Goal: Transaction & Acquisition: Purchase product/service

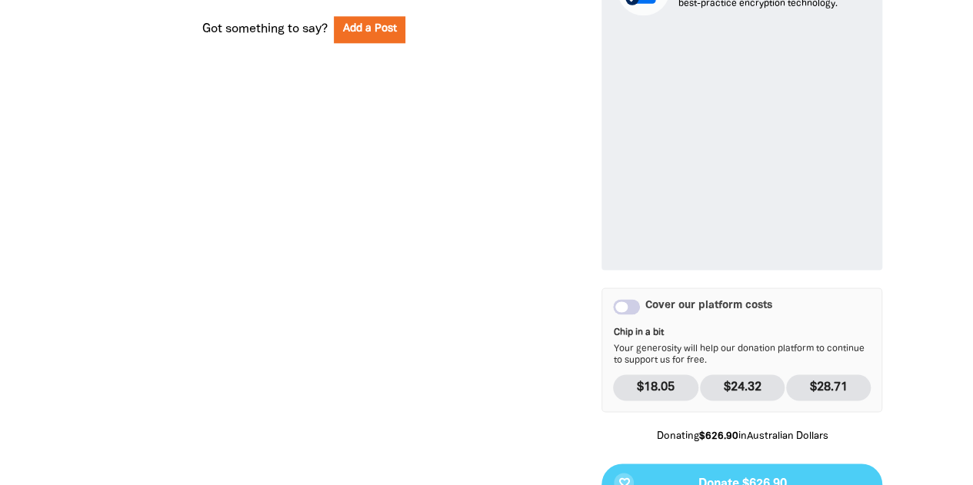
click at [456, 141] on div "Why we're doing the Great Book Swap We're holding a Great Book Swap to support …" at bounding box center [304, 97] width 512 height 1014
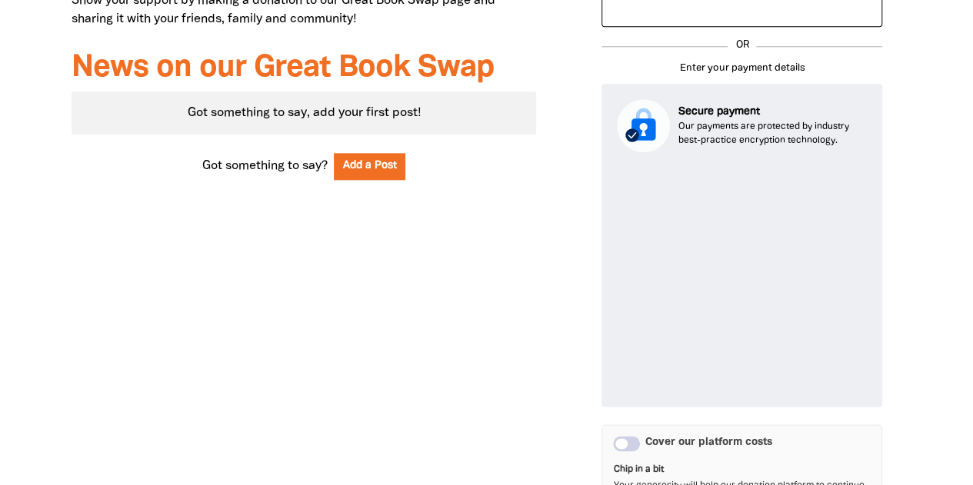
scroll to position [815, 0]
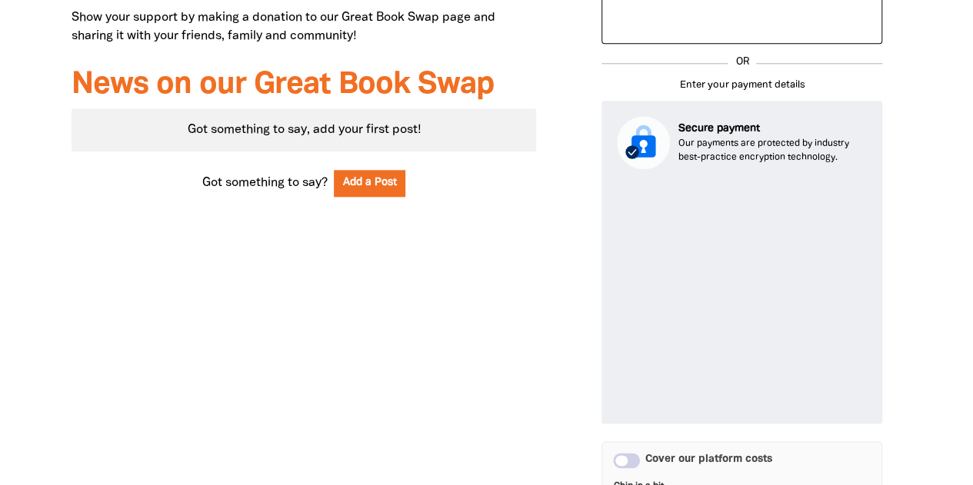
click at [538, 325] on div "Why we're doing the Great Book Swap We're holding a Great Book Swap to support …" at bounding box center [304, 251] width 512 height 1014
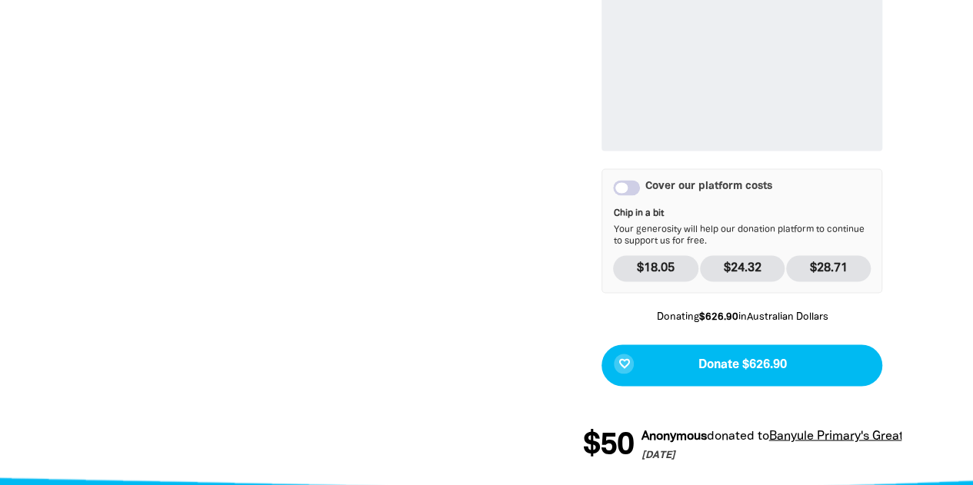
scroll to position [1092, 0]
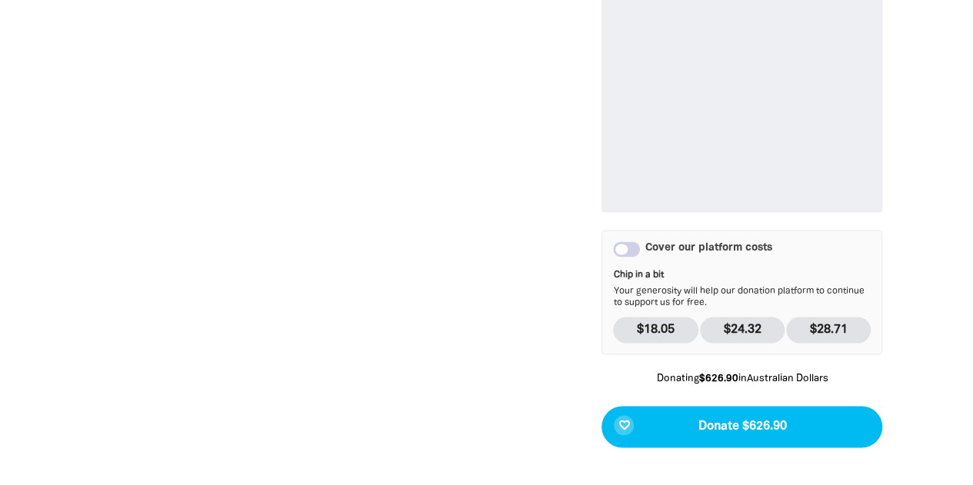
scroll to position [1062, 0]
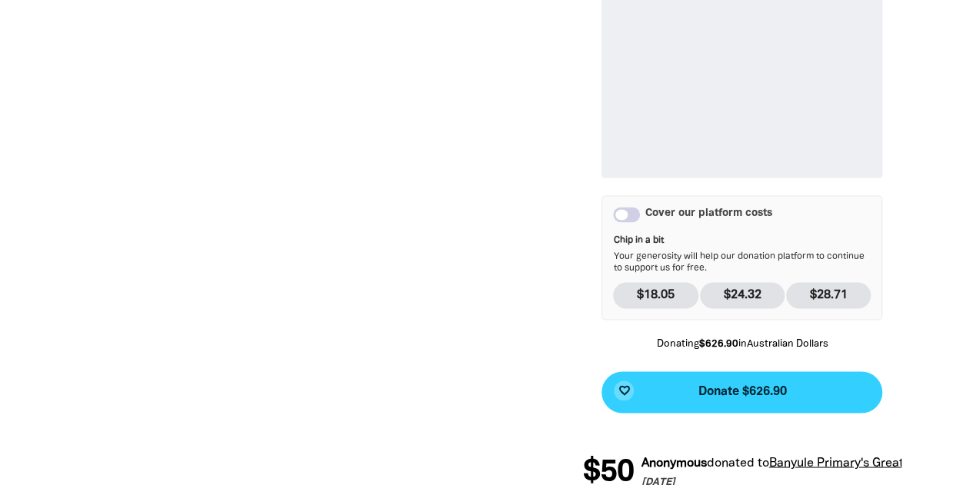
click at [729, 390] on span "Donate $626.90" at bounding box center [742, 392] width 88 height 12
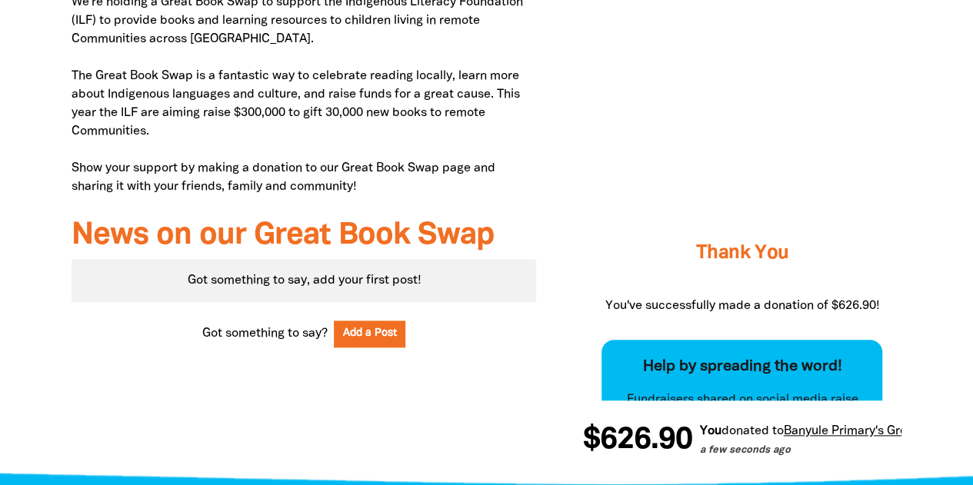
scroll to position [662, 0]
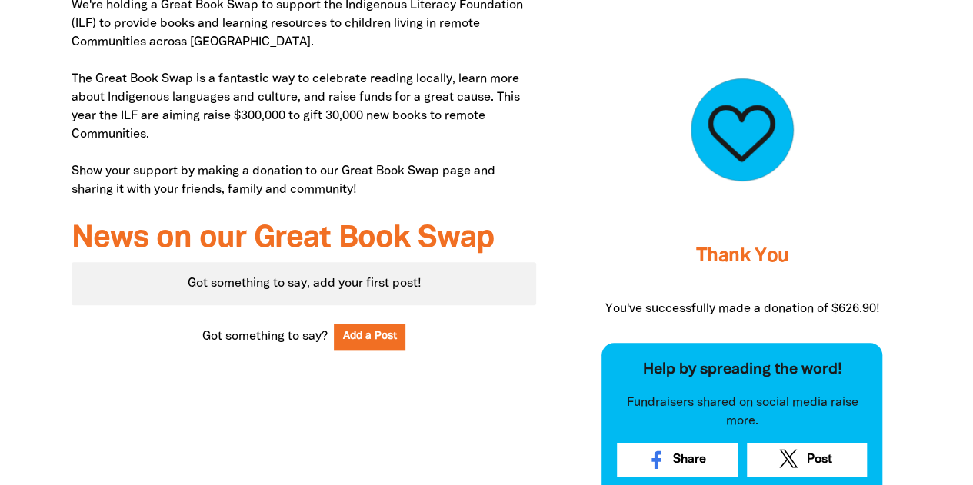
click at [568, 158] on div "Edit Page My Dashboard Donate and help us get there! Thank You You've successfu…" at bounding box center [741, 266] width 365 height 736
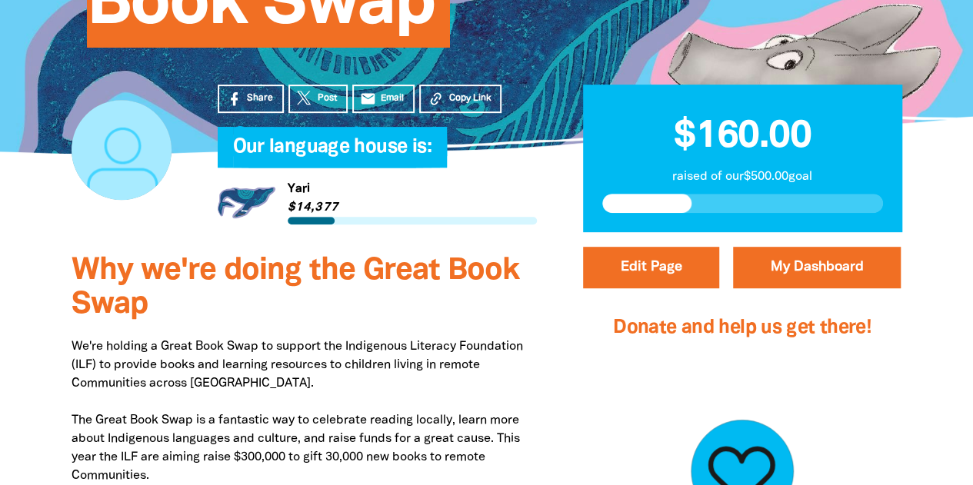
scroll to position [323, 0]
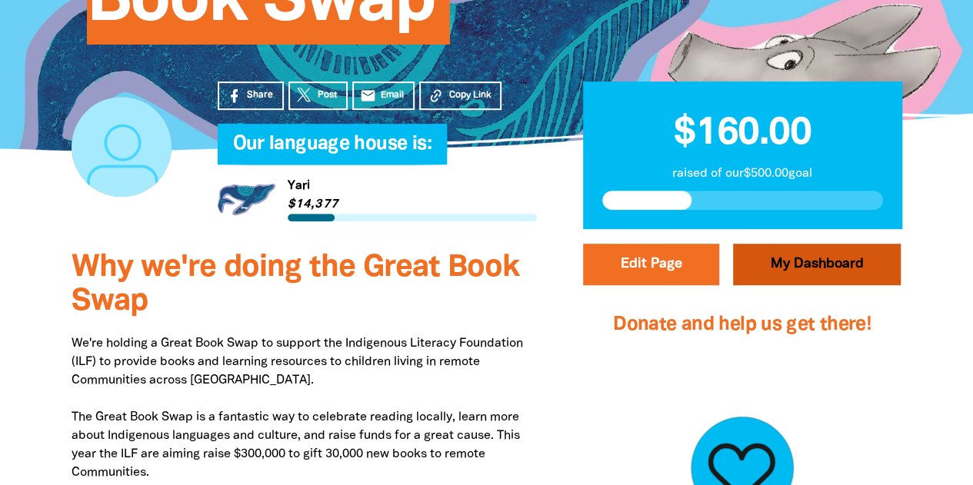
click at [815, 264] on link "My Dashboard" at bounding box center [817, 265] width 168 height 42
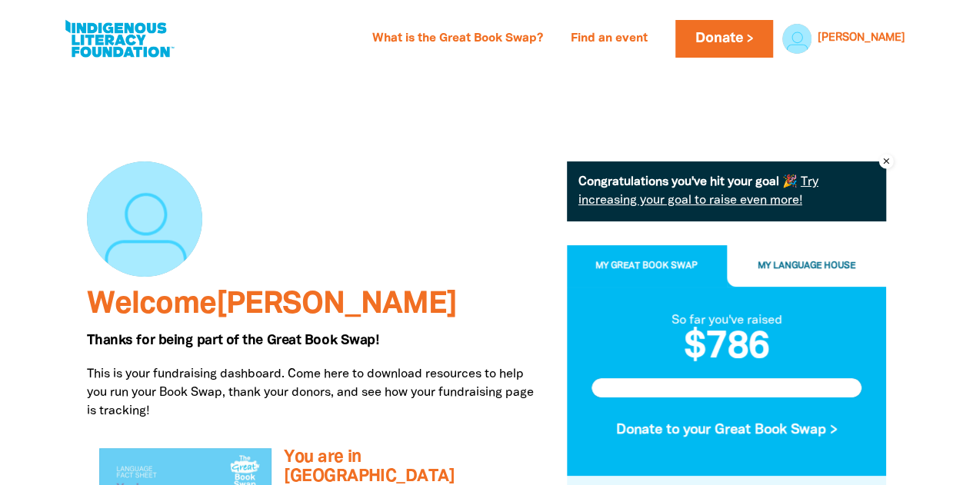
click at [485, 249] on div at bounding box center [315, 219] width 457 height 115
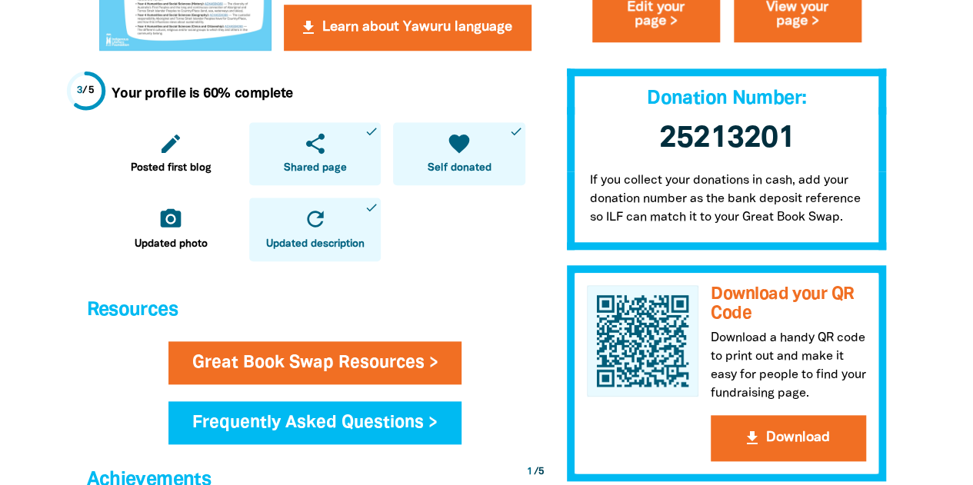
scroll to position [646, 0]
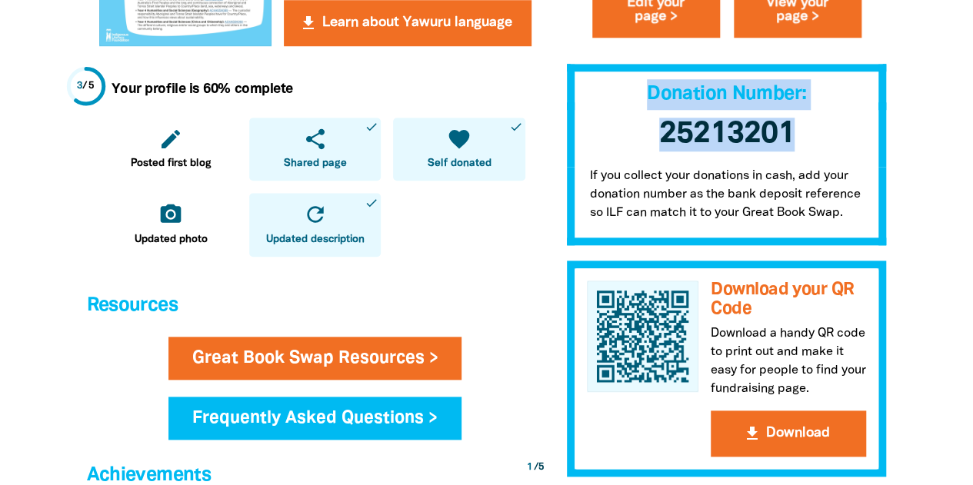
drag, startPoint x: 804, startPoint y: 139, endPoint x: 641, endPoint y: 95, distance: 169.1
copy div "Donation Number: 25213201"
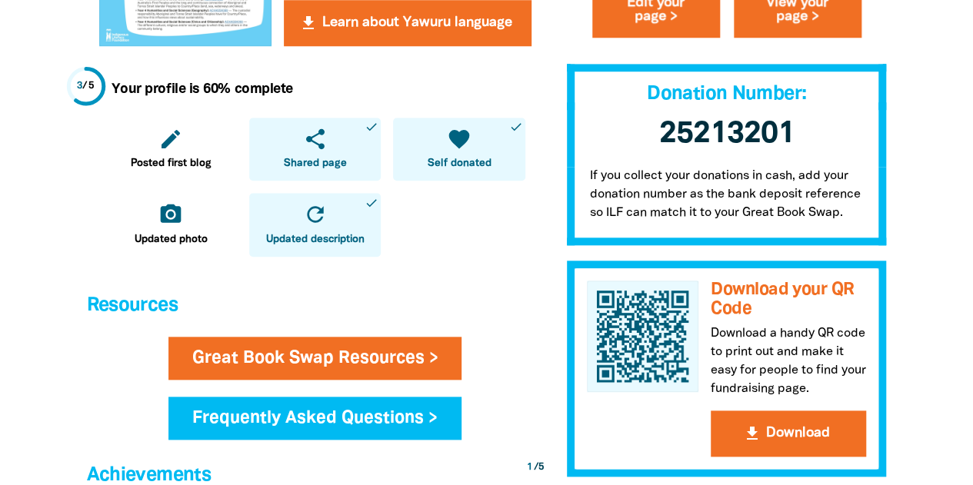
click at [929, 125] on div at bounding box center [486, 321] width 973 height 1796
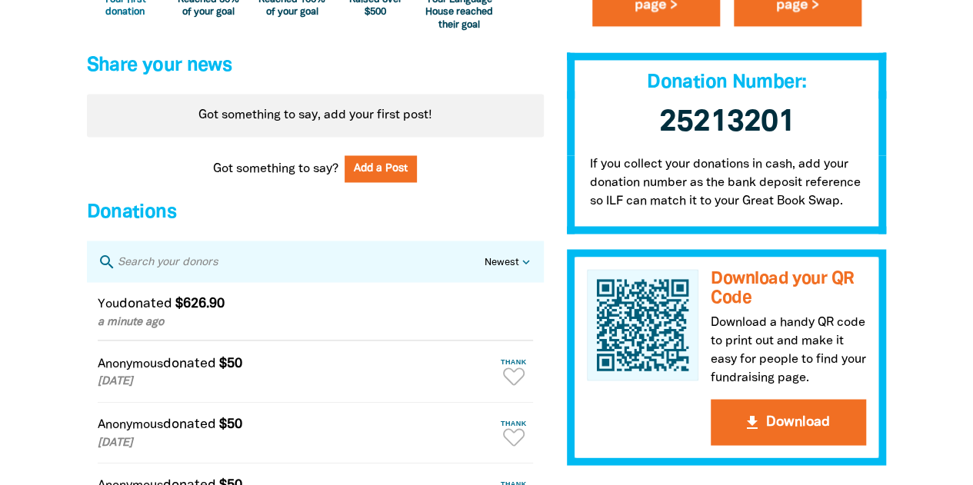
scroll to position [1415, 0]
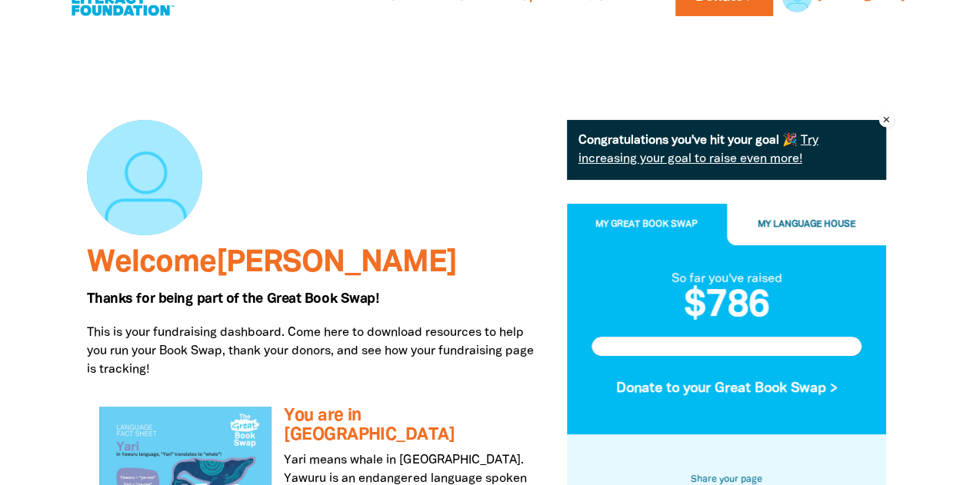
scroll to position [0, 0]
